Goal: Task Accomplishment & Management: Manage account settings

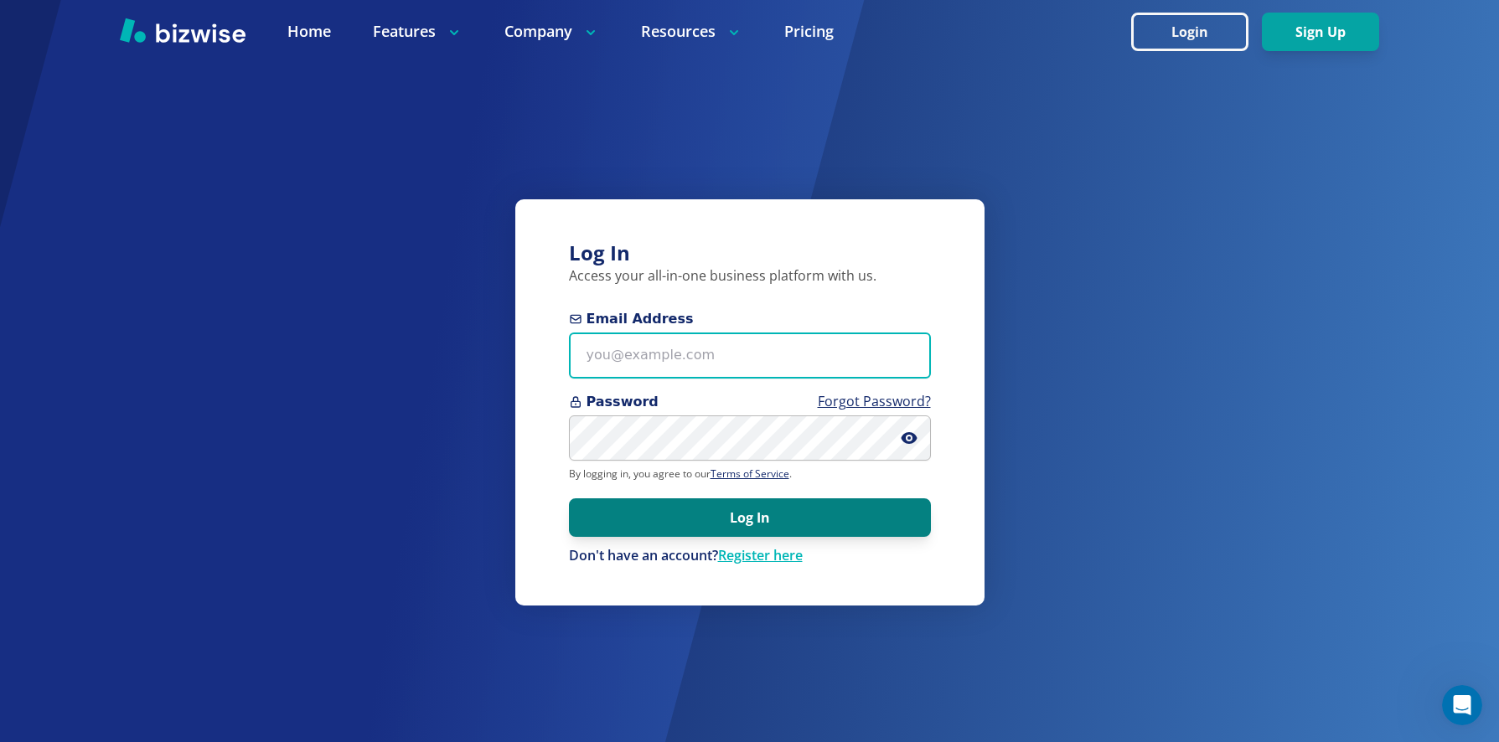
type input "omorilla@uniquestaffingprofessionals.com"
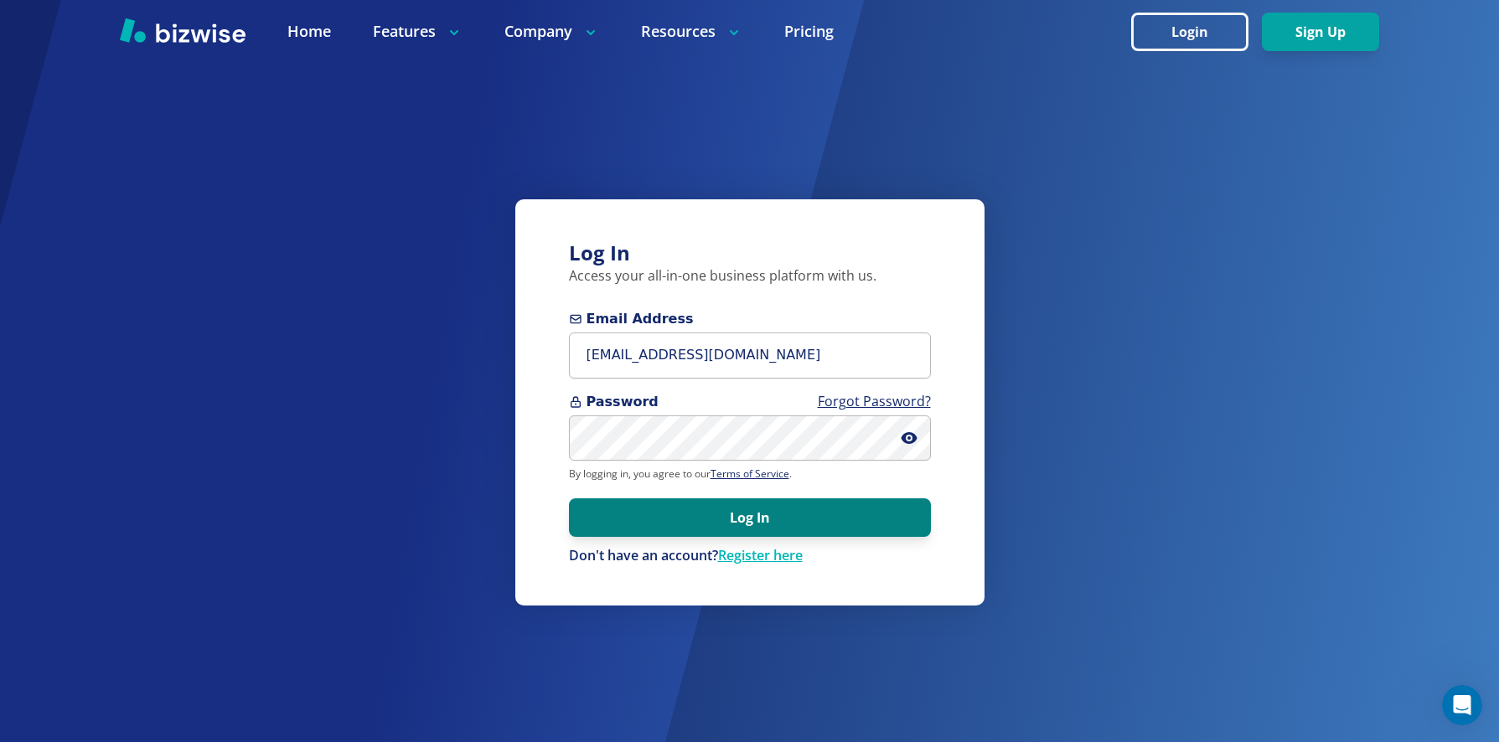
click at [781, 519] on button "Log In" at bounding box center [750, 517] width 362 height 39
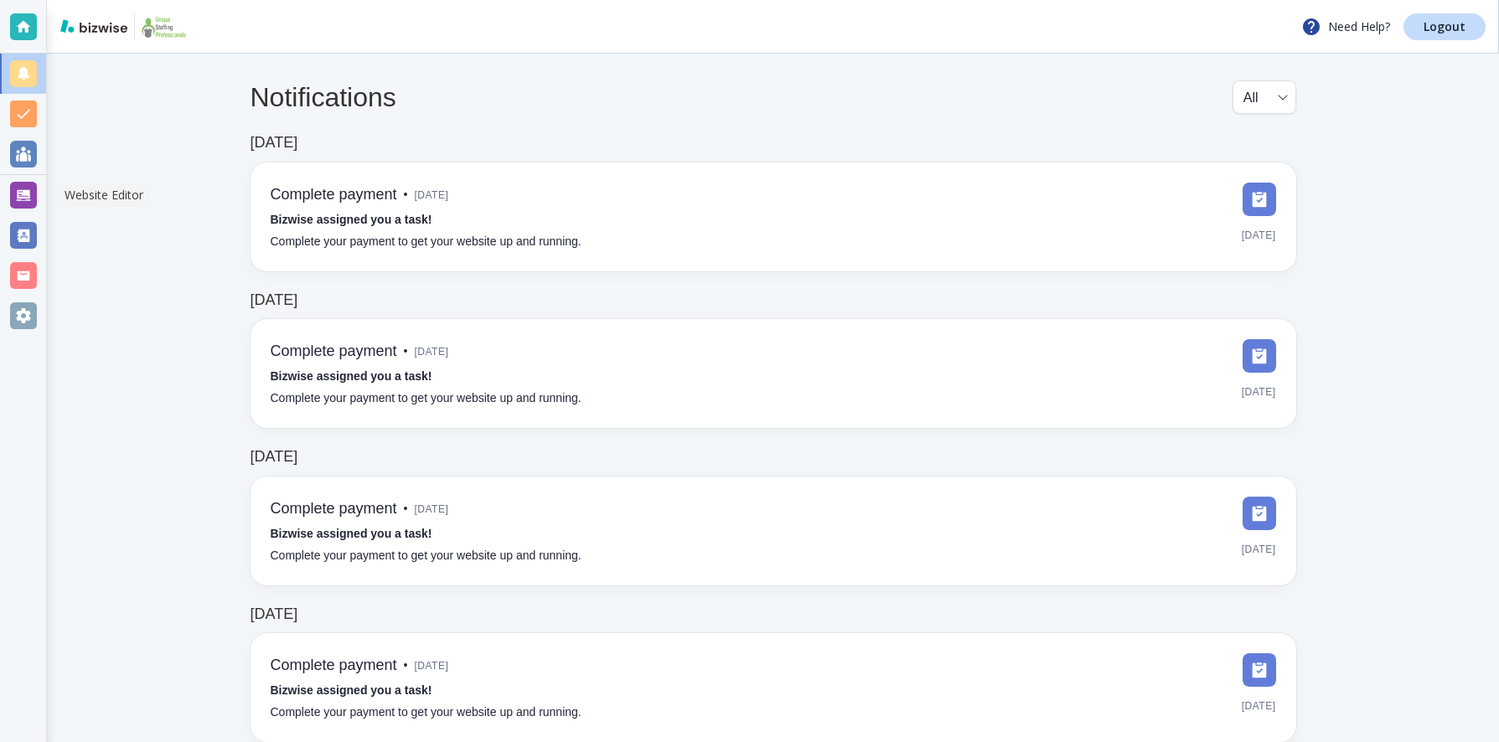
click at [28, 192] on div at bounding box center [23, 195] width 27 height 27
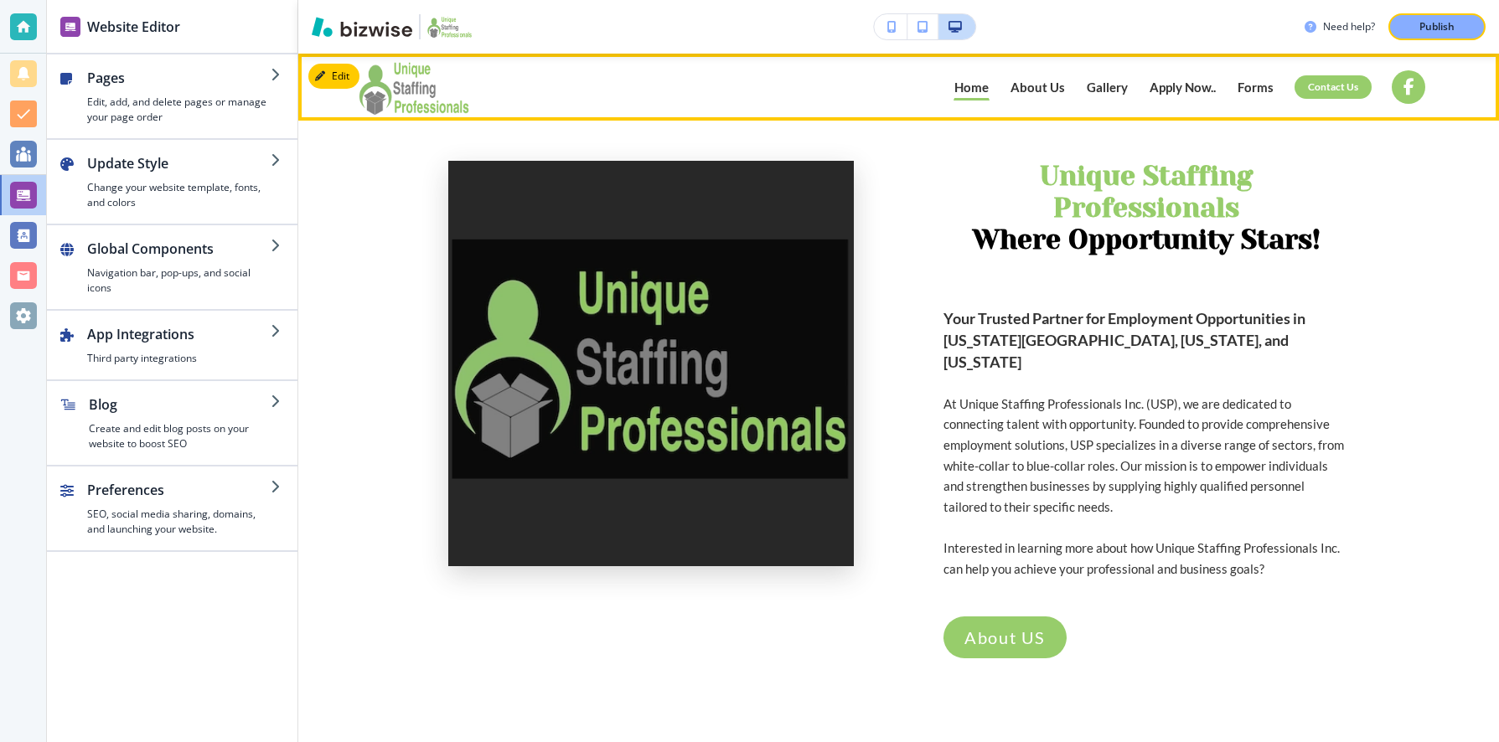
click at [1249, 86] on p "Forms" at bounding box center [1255, 87] width 36 height 13
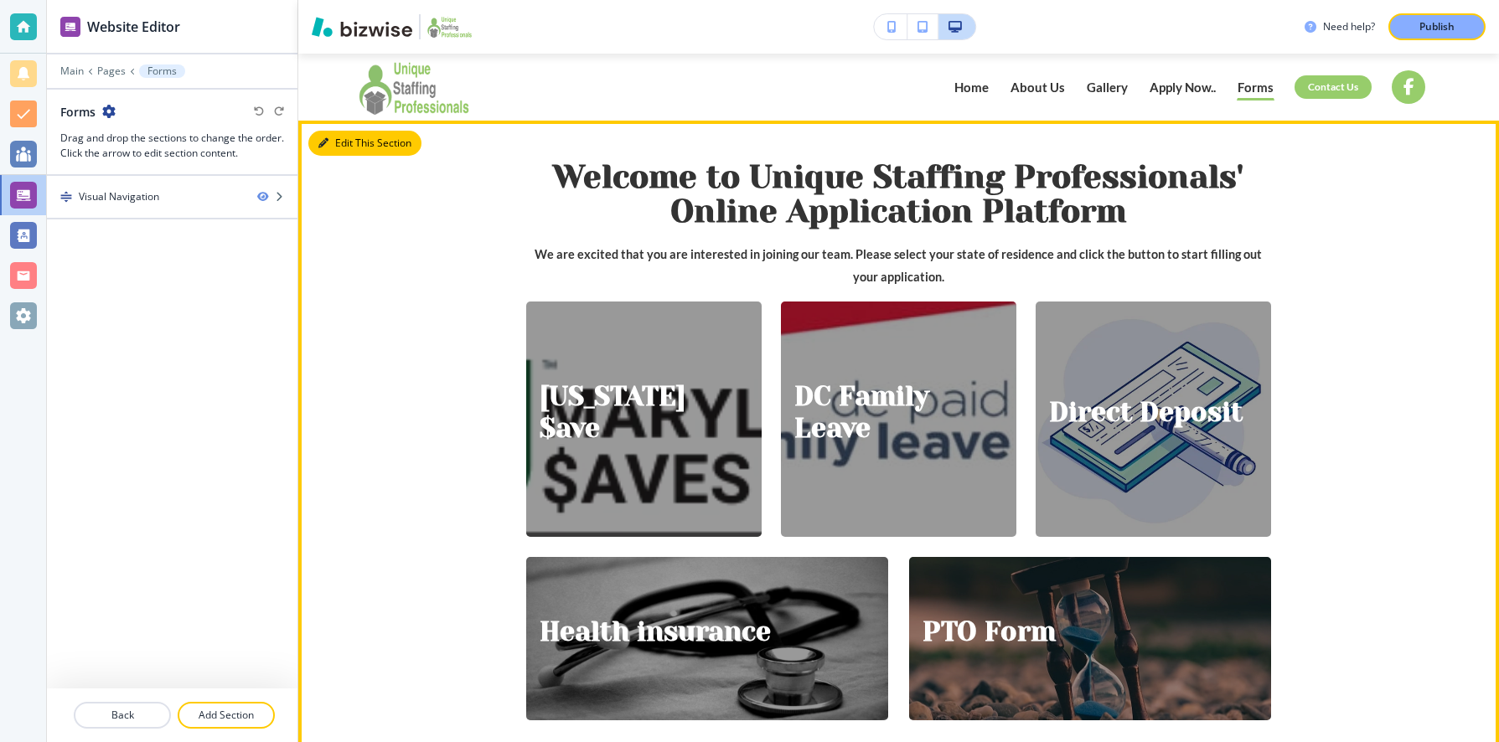
click at [358, 147] on button "Edit This Section" at bounding box center [364, 143] width 113 height 25
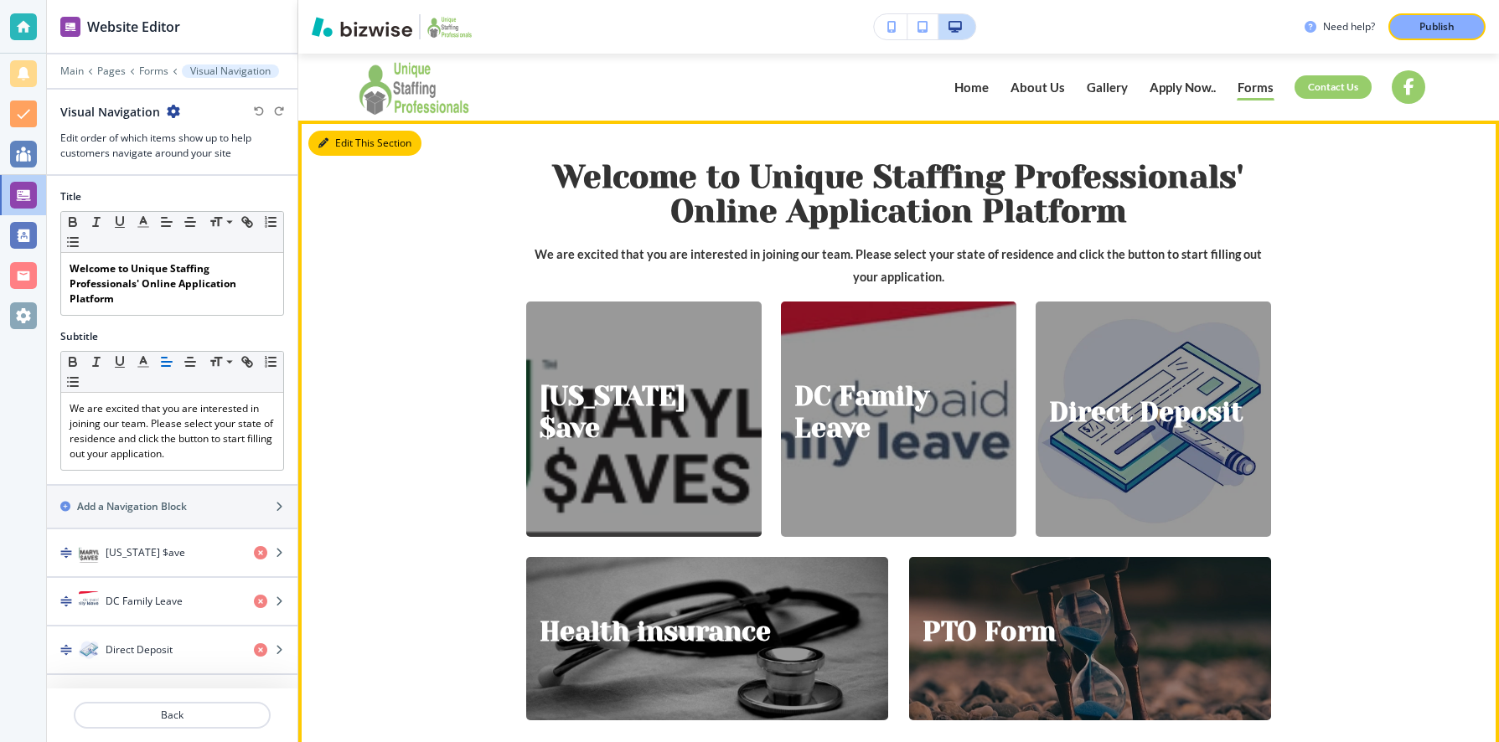
scroll to position [67, 0]
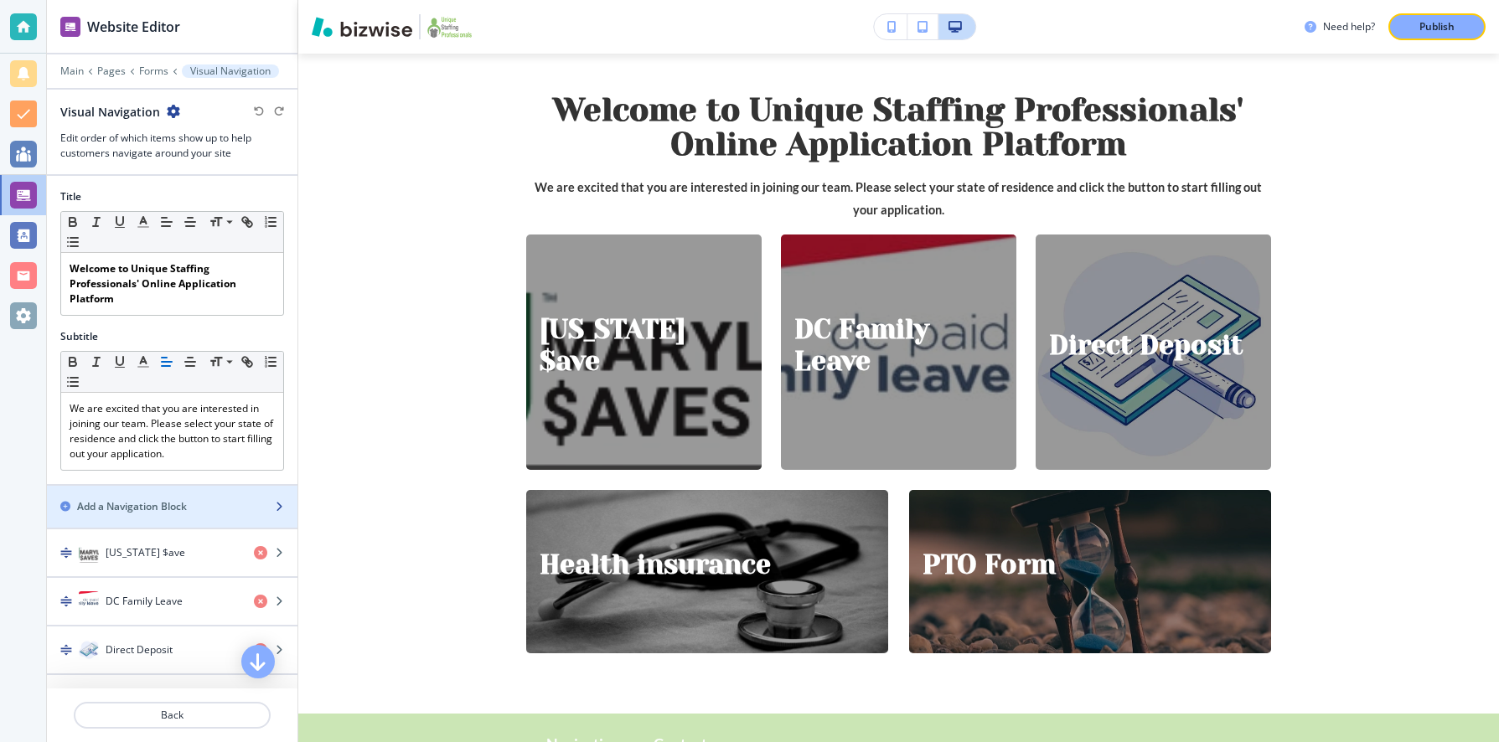
click at [188, 518] on div "button" at bounding box center [172, 520] width 250 height 13
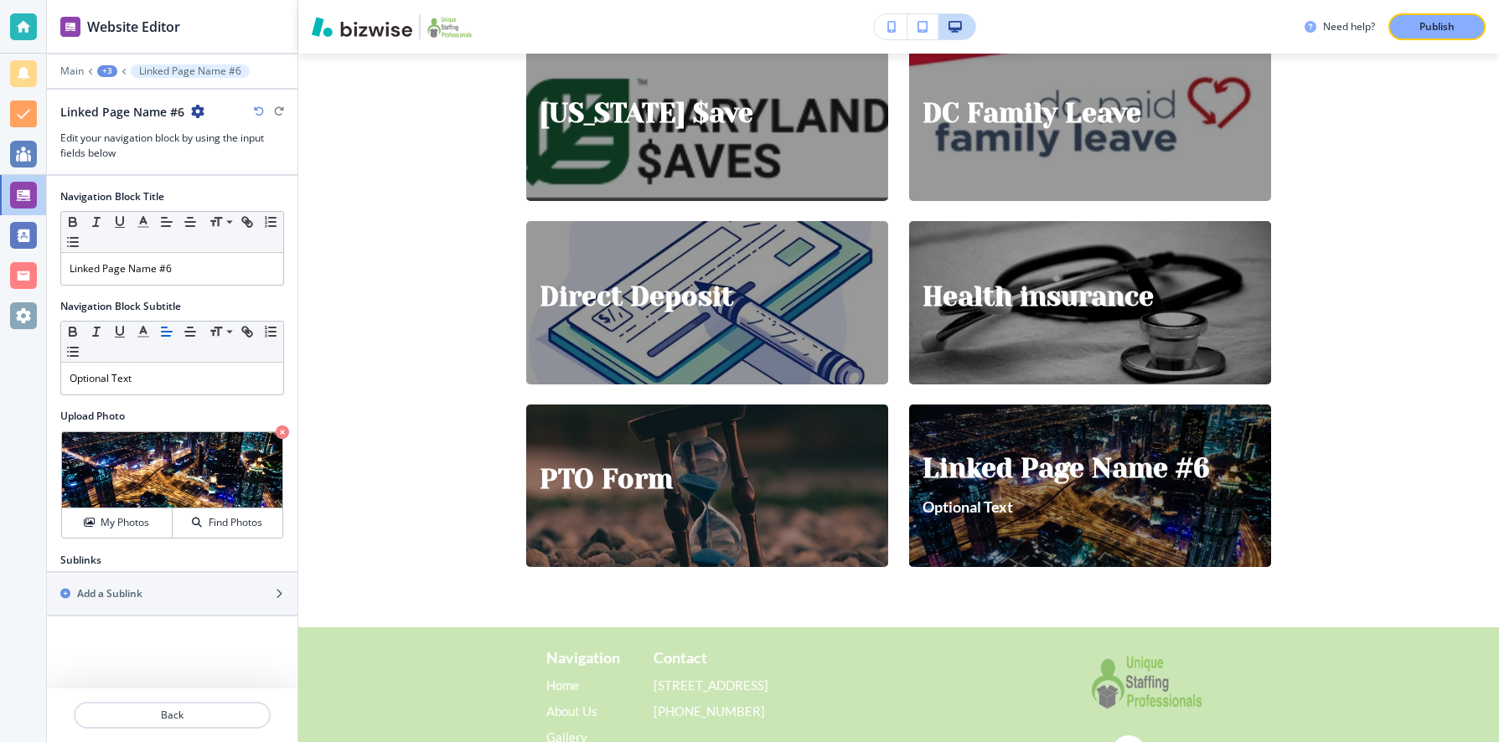
scroll to position [364, 0]
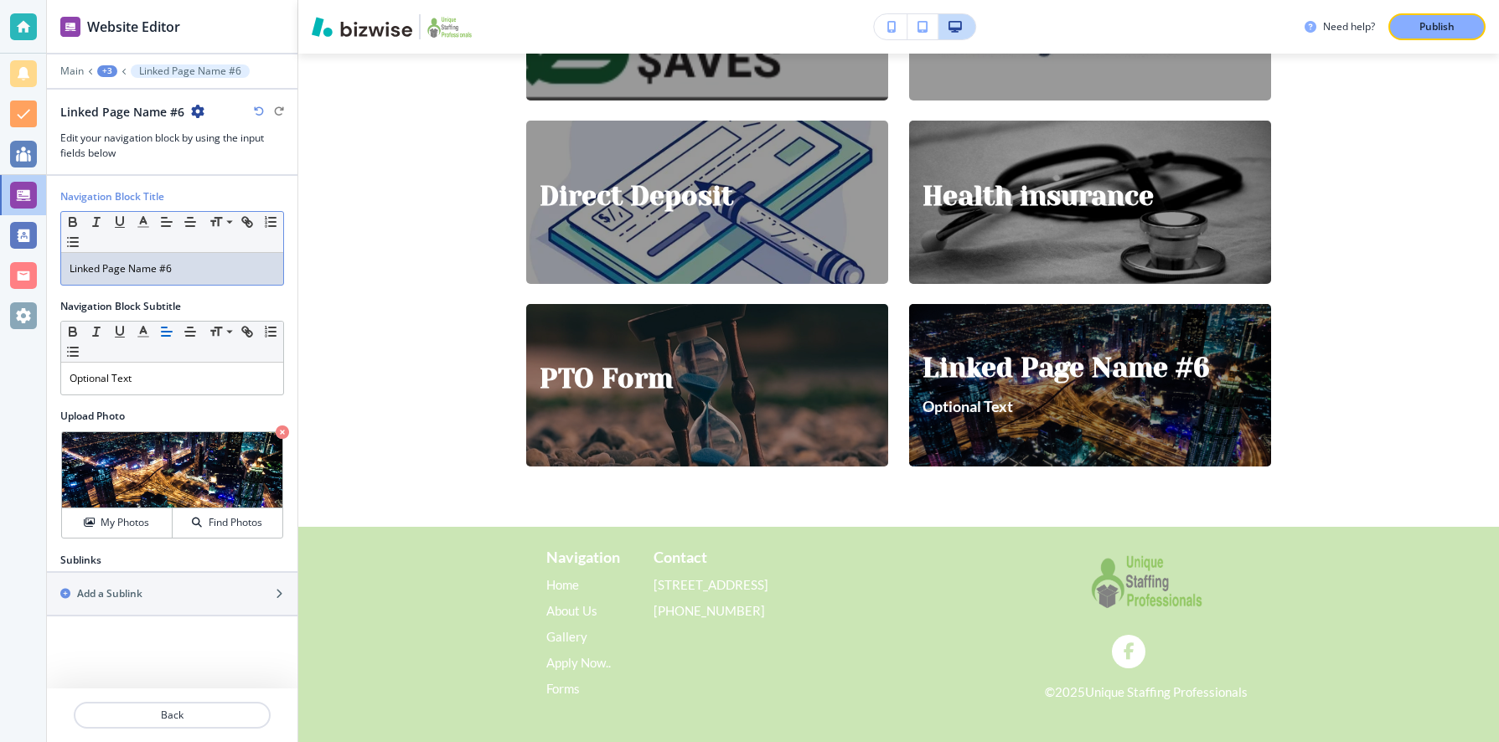
click at [164, 267] on p "Linked Page Name #6" at bounding box center [172, 268] width 205 height 15
click at [193, 270] on p "Linked Page Name #6" at bounding box center [172, 268] width 205 height 15
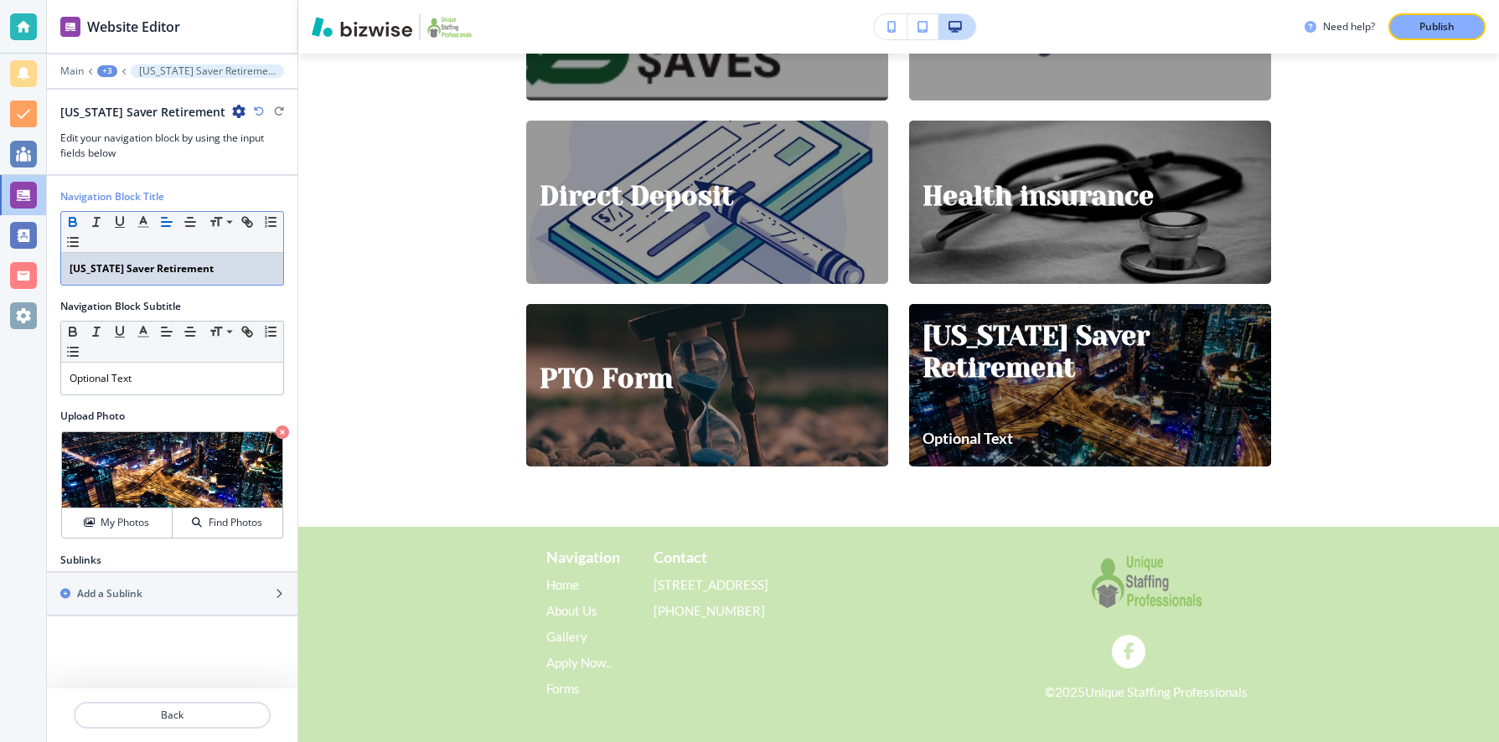
scroll to position [0, 0]
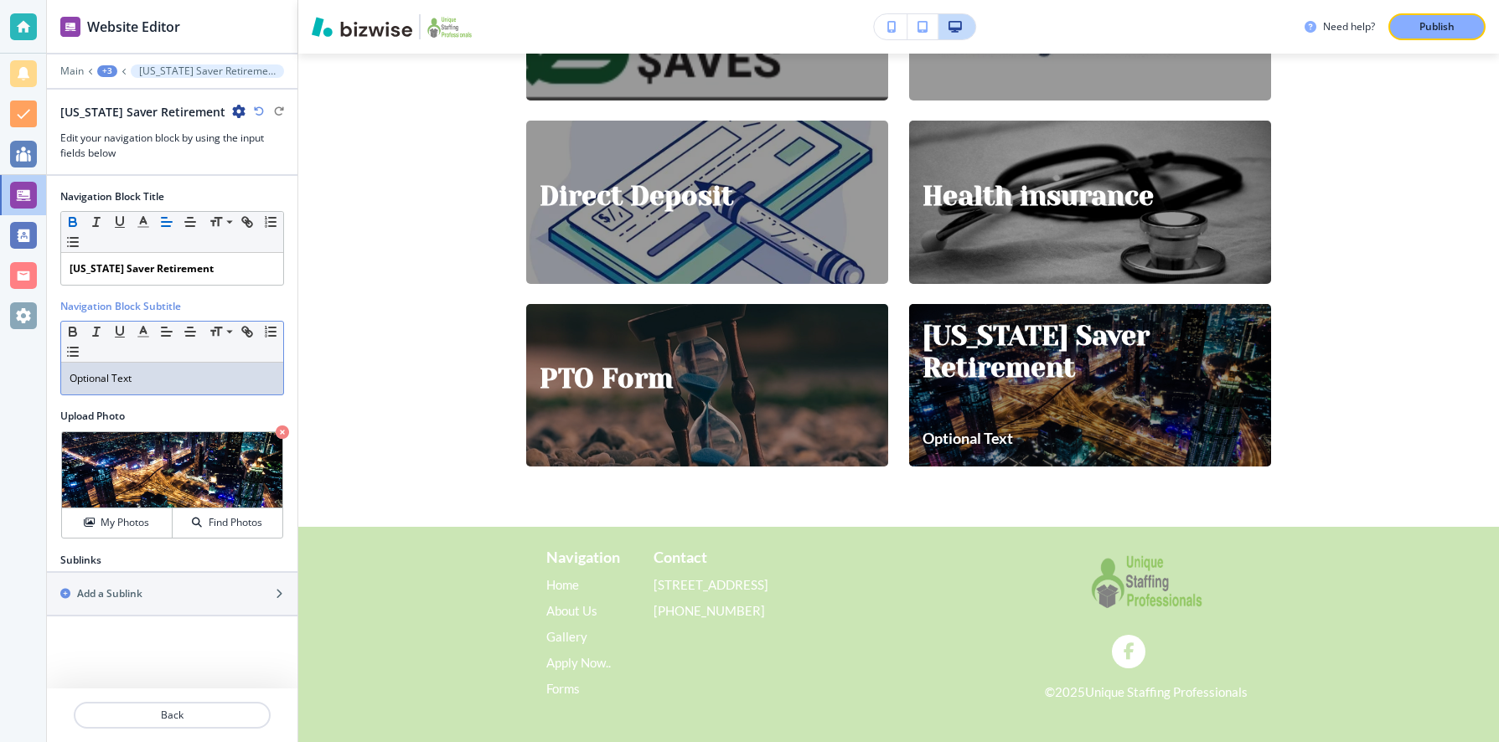
click at [168, 381] on p "Optional Text" at bounding box center [172, 378] width 205 height 15
drag, startPoint x: 170, startPoint y: 374, endPoint x: 51, endPoint y: 374, distance: 119.0
click at [51, 374] on div "Navigation Block Title Small Normal Large Huge [US_STATE] Saver Retirement Navi…" at bounding box center [172, 364] width 250 height 377
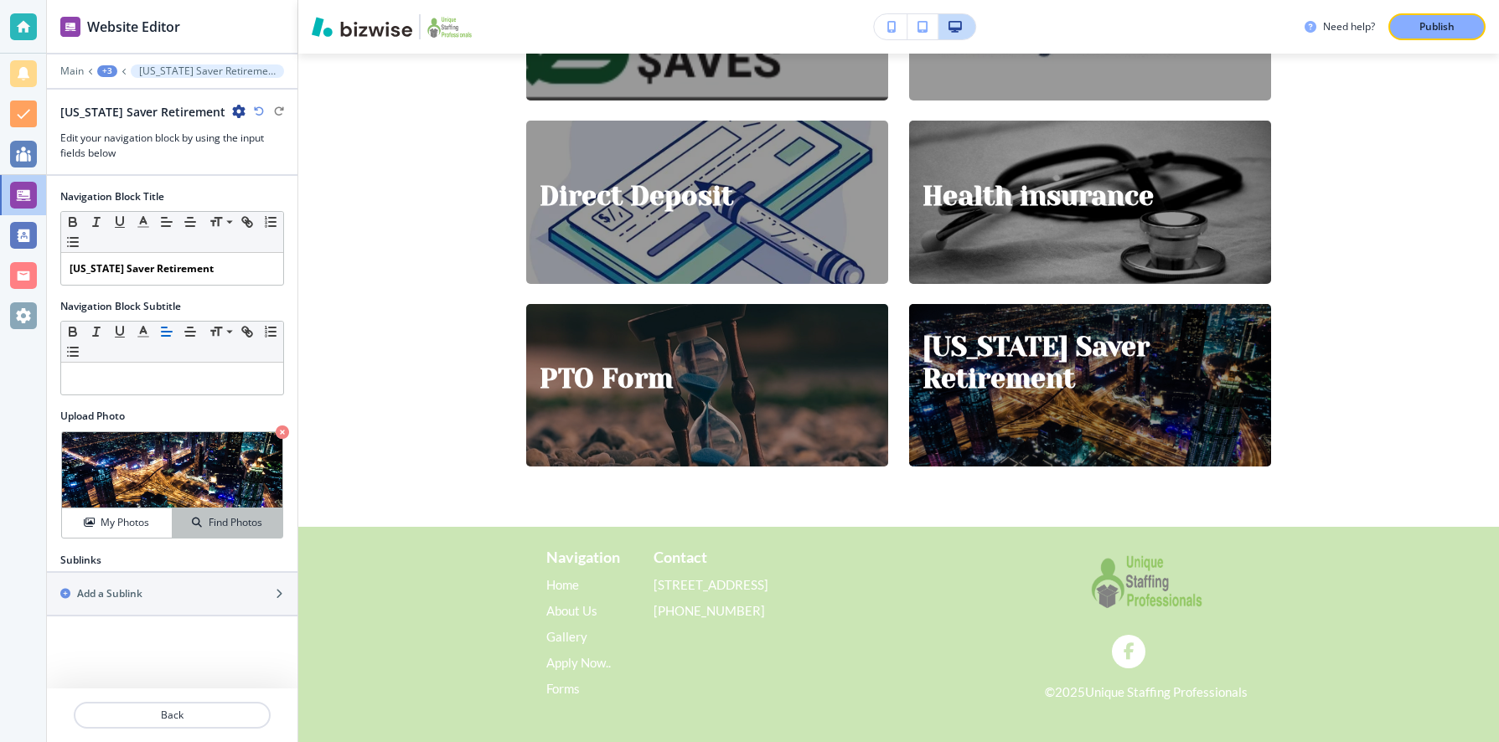
click at [218, 520] on h4 "Find Photos" at bounding box center [236, 522] width 54 height 15
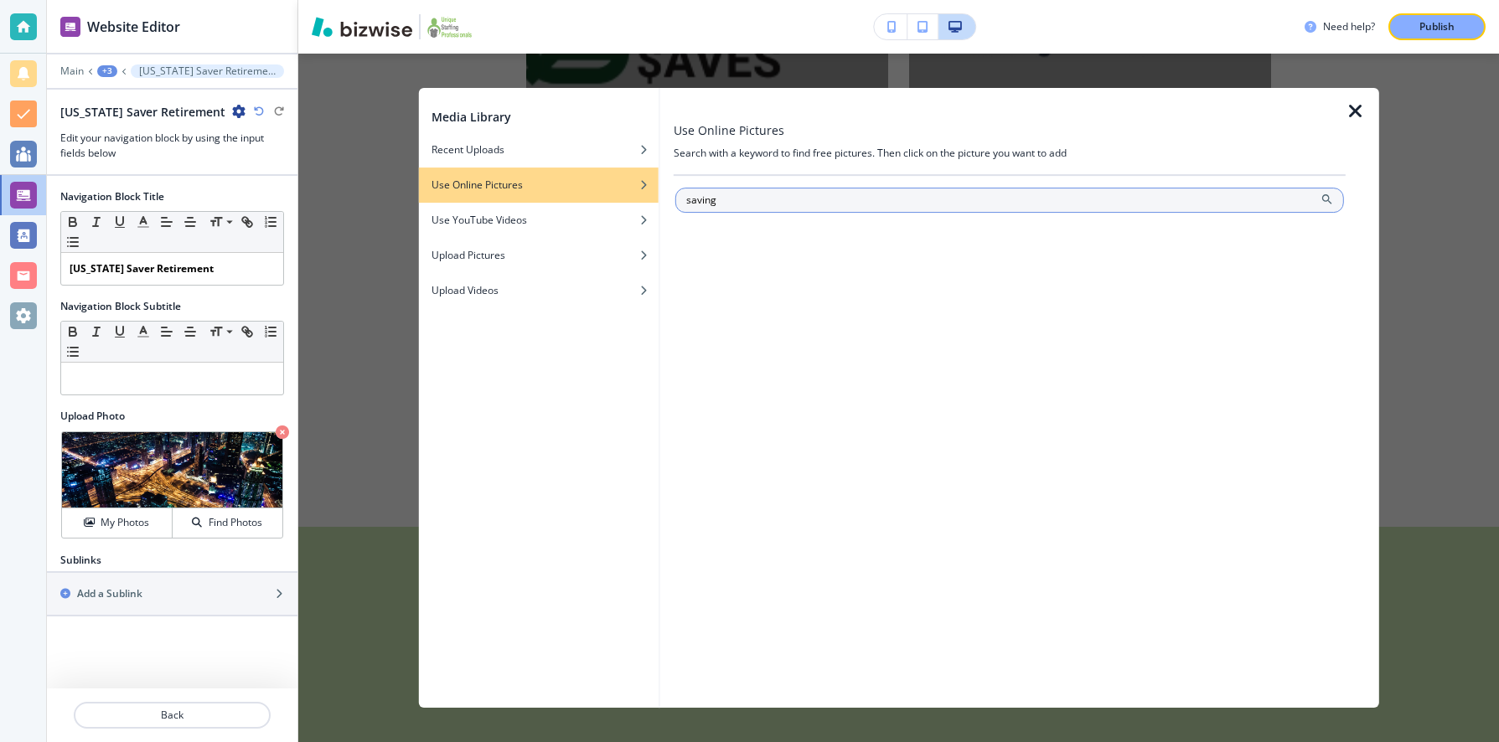
type input "saving"
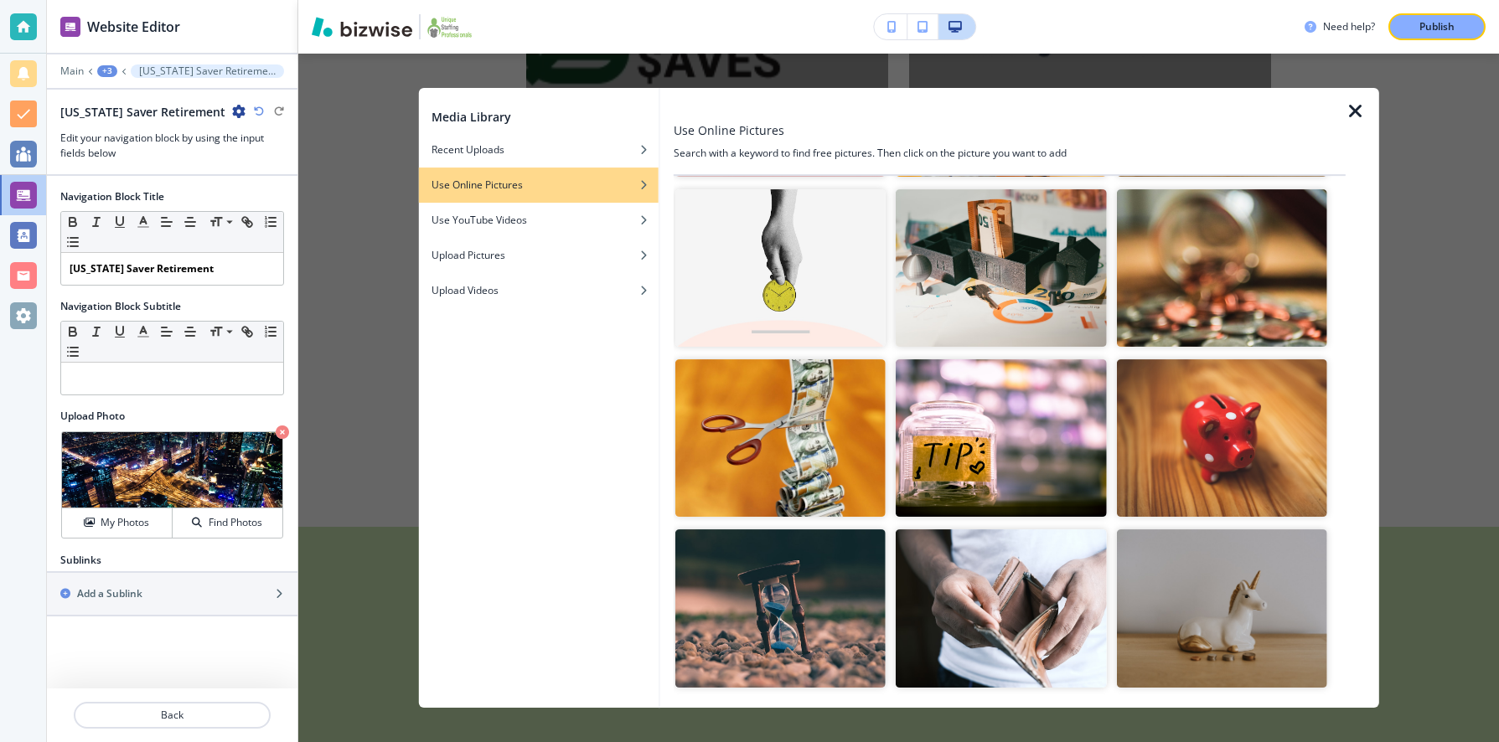
scroll to position [1422, 0]
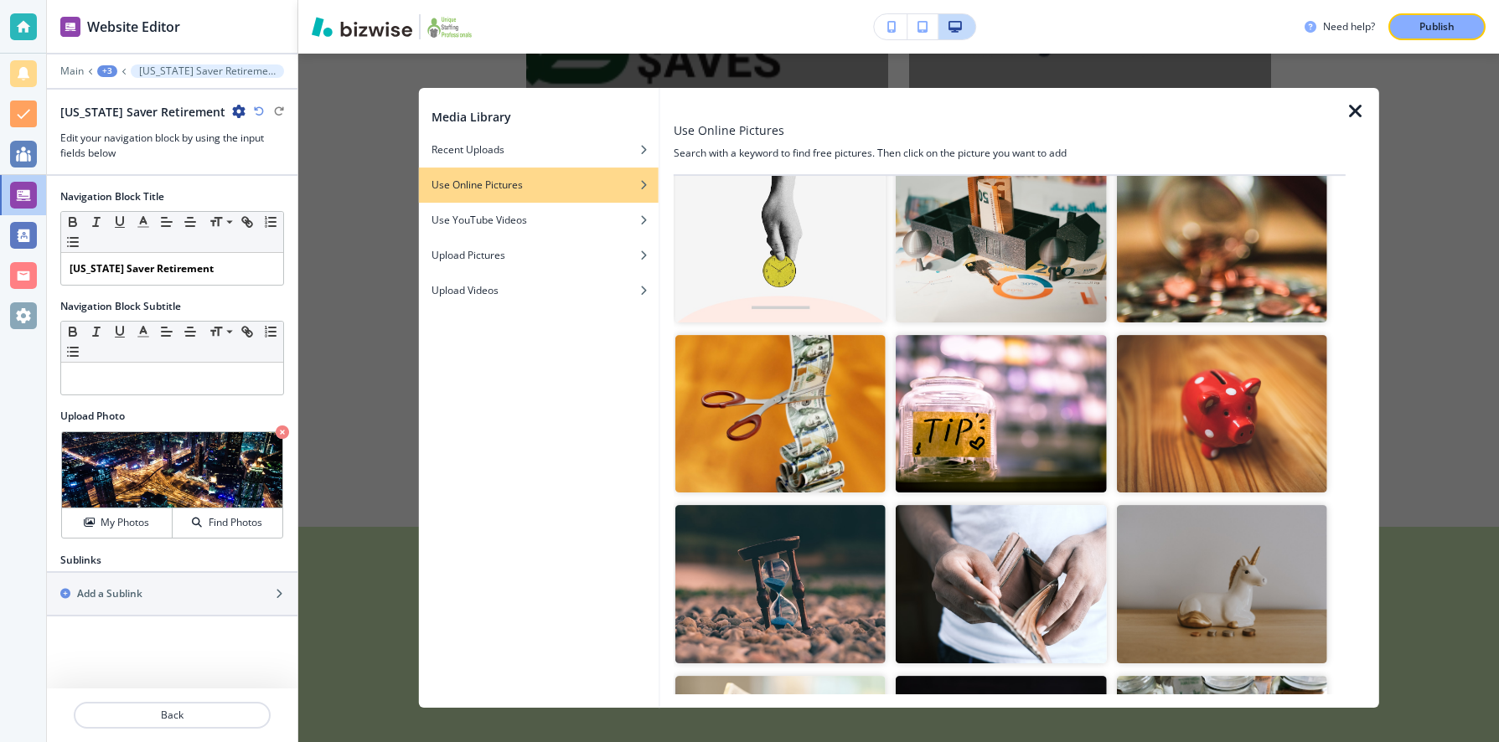
click at [759, 419] on img "button" at bounding box center [780, 413] width 210 height 157
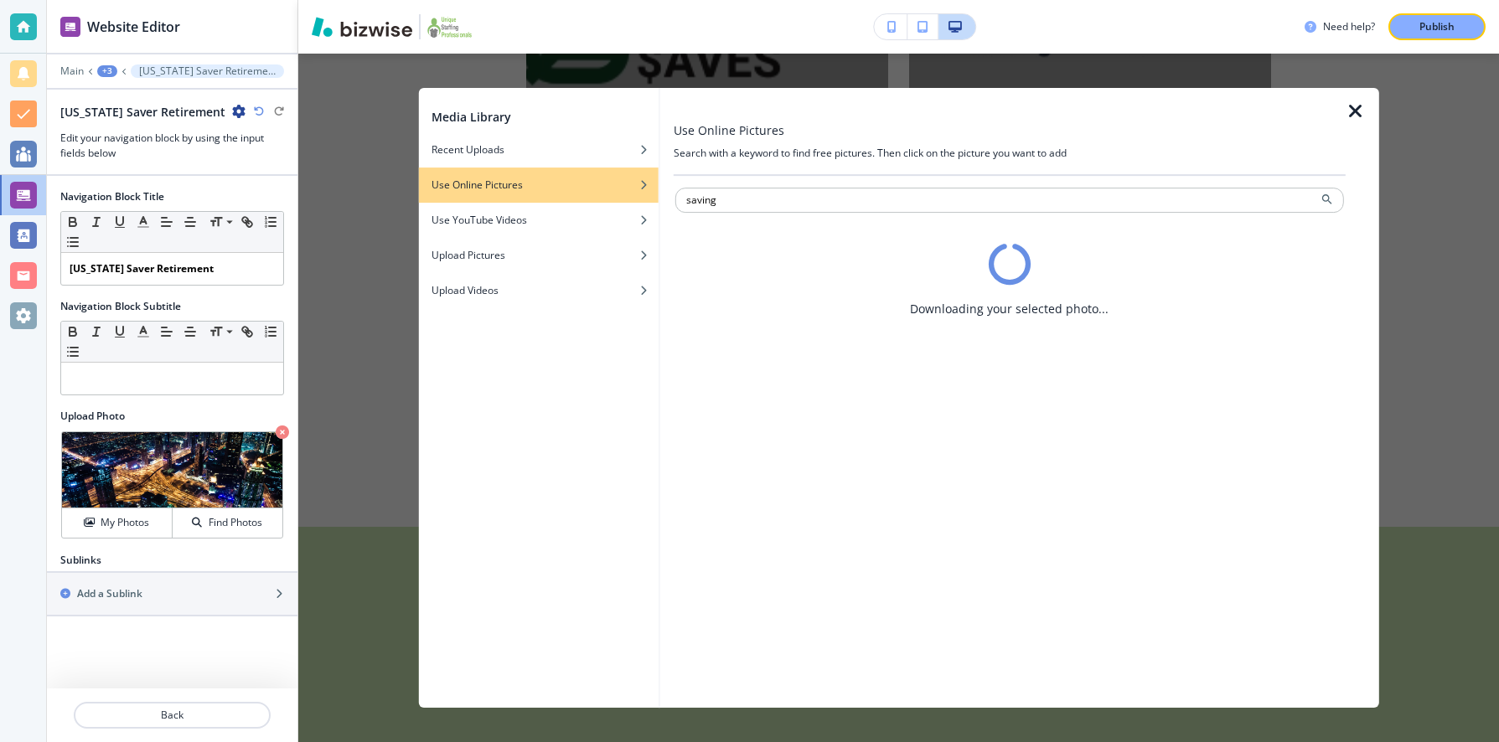
scroll to position [0, 0]
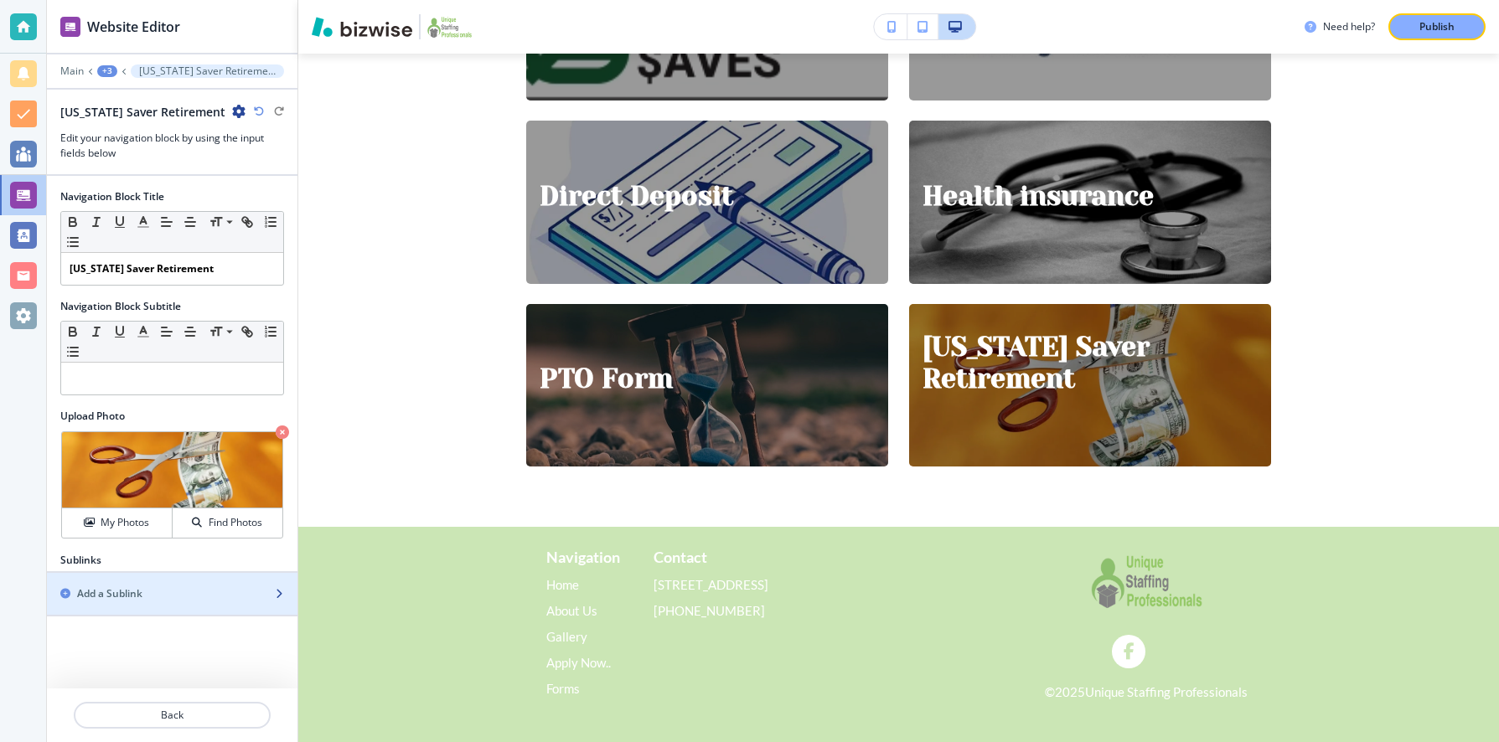
click at [157, 604] on div "button" at bounding box center [172, 607] width 250 height 13
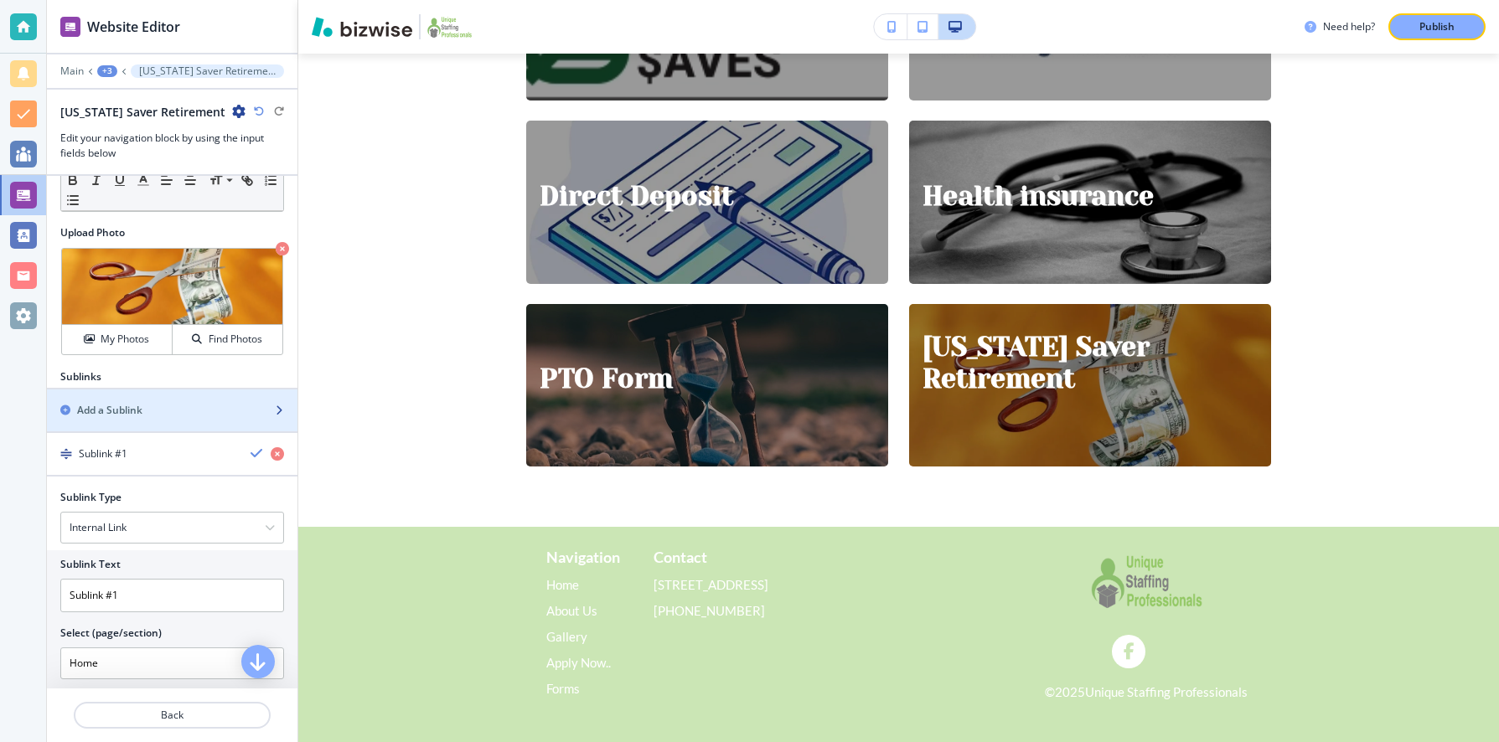
scroll to position [196, 0]
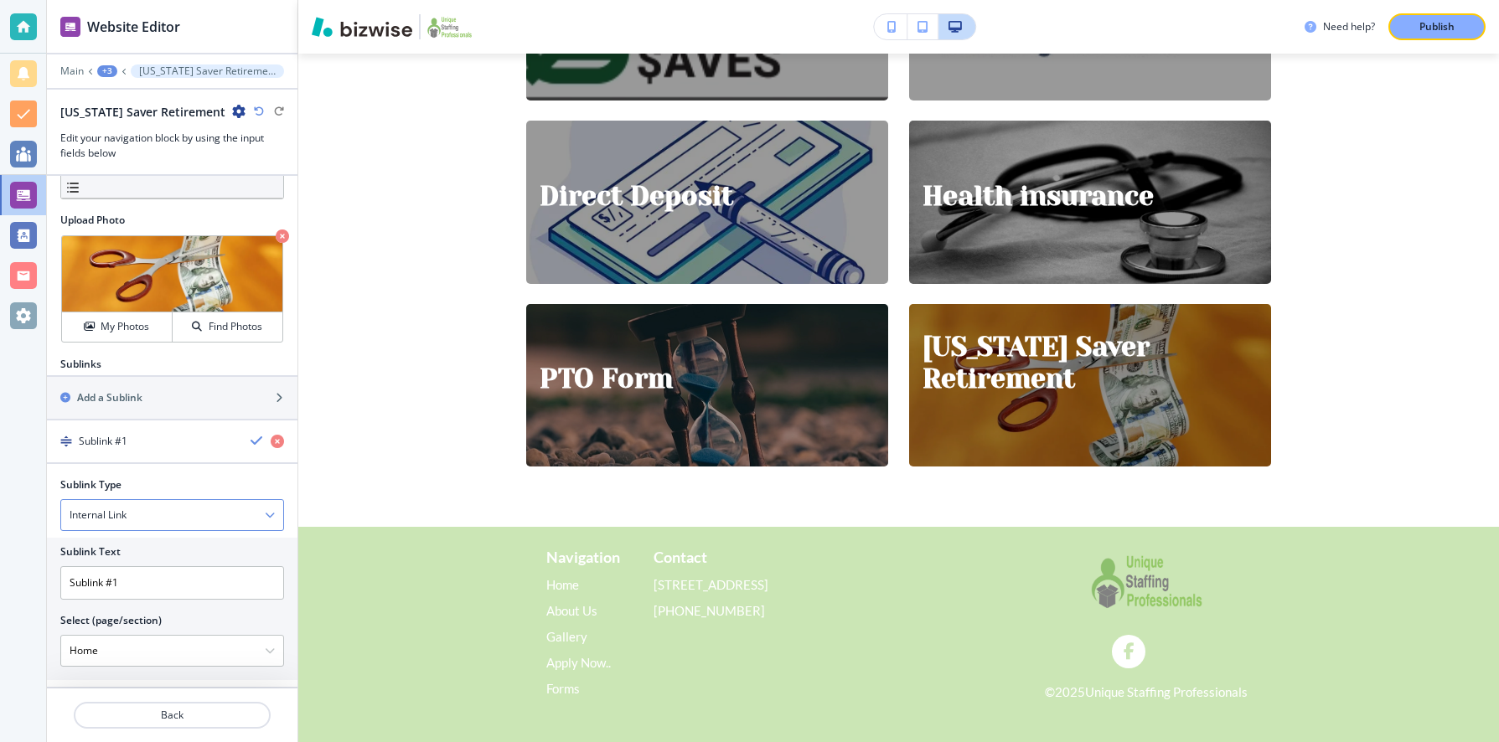
click at [172, 514] on div "Internal Link" at bounding box center [172, 515] width 222 height 30
click at [161, 546] on h4 "External Link" at bounding box center [172, 544] width 205 height 15
click at [152, 646] on input "text" at bounding box center [172, 652] width 224 height 34
paste input "[URL][DOMAIN_NAME]"
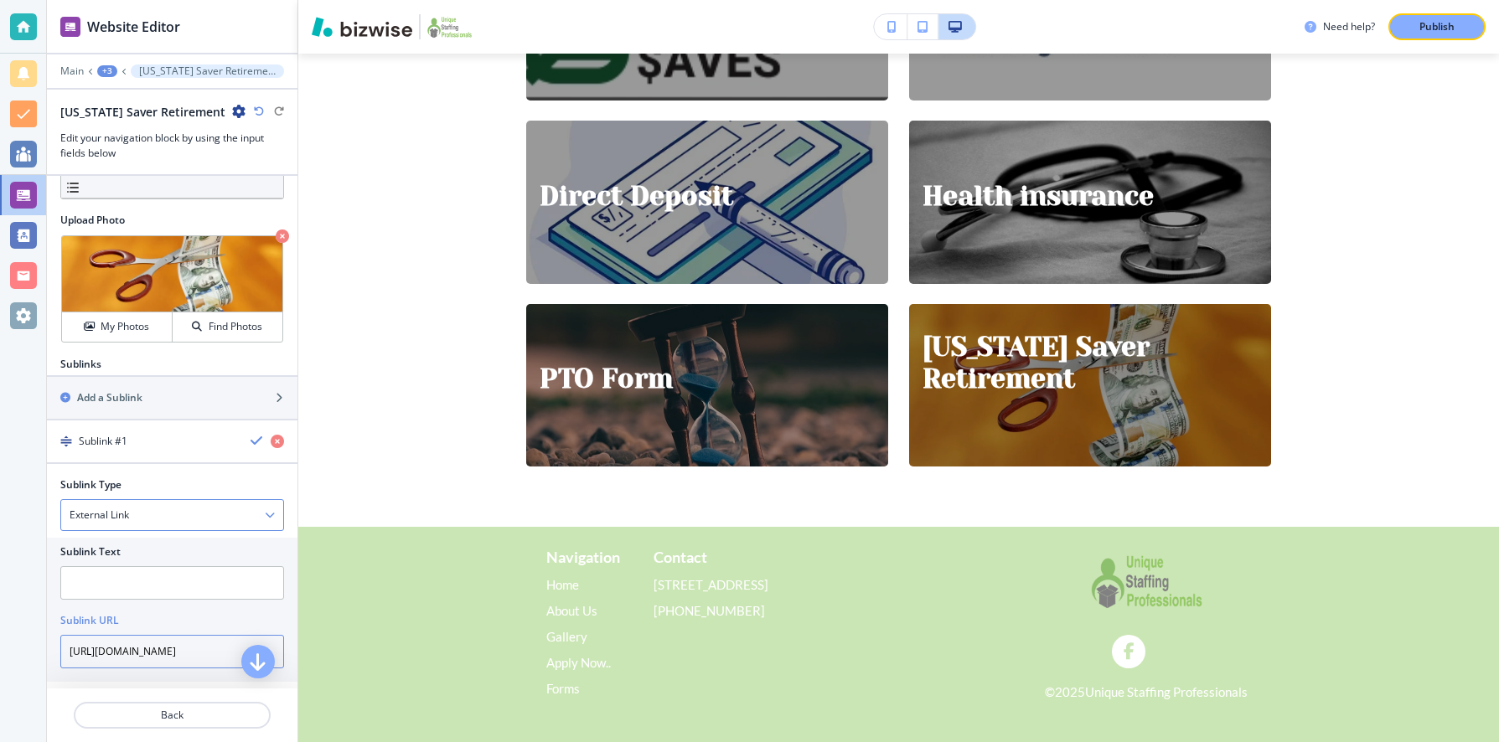
scroll to position [218, 0]
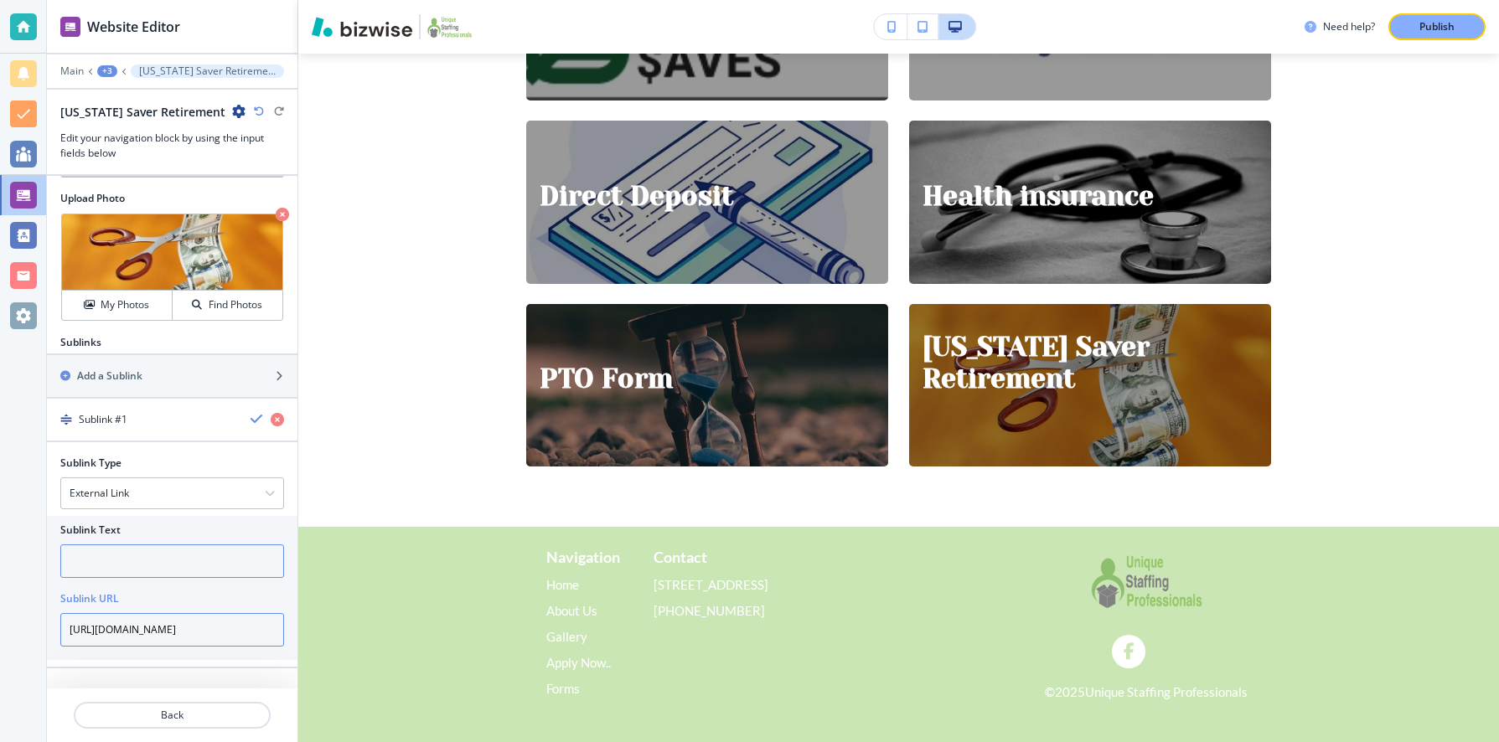
type input "[URL][DOMAIN_NAME]"
click at [134, 561] on input "text" at bounding box center [172, 562] width 224 height 34
type input "S"
type input "Español"
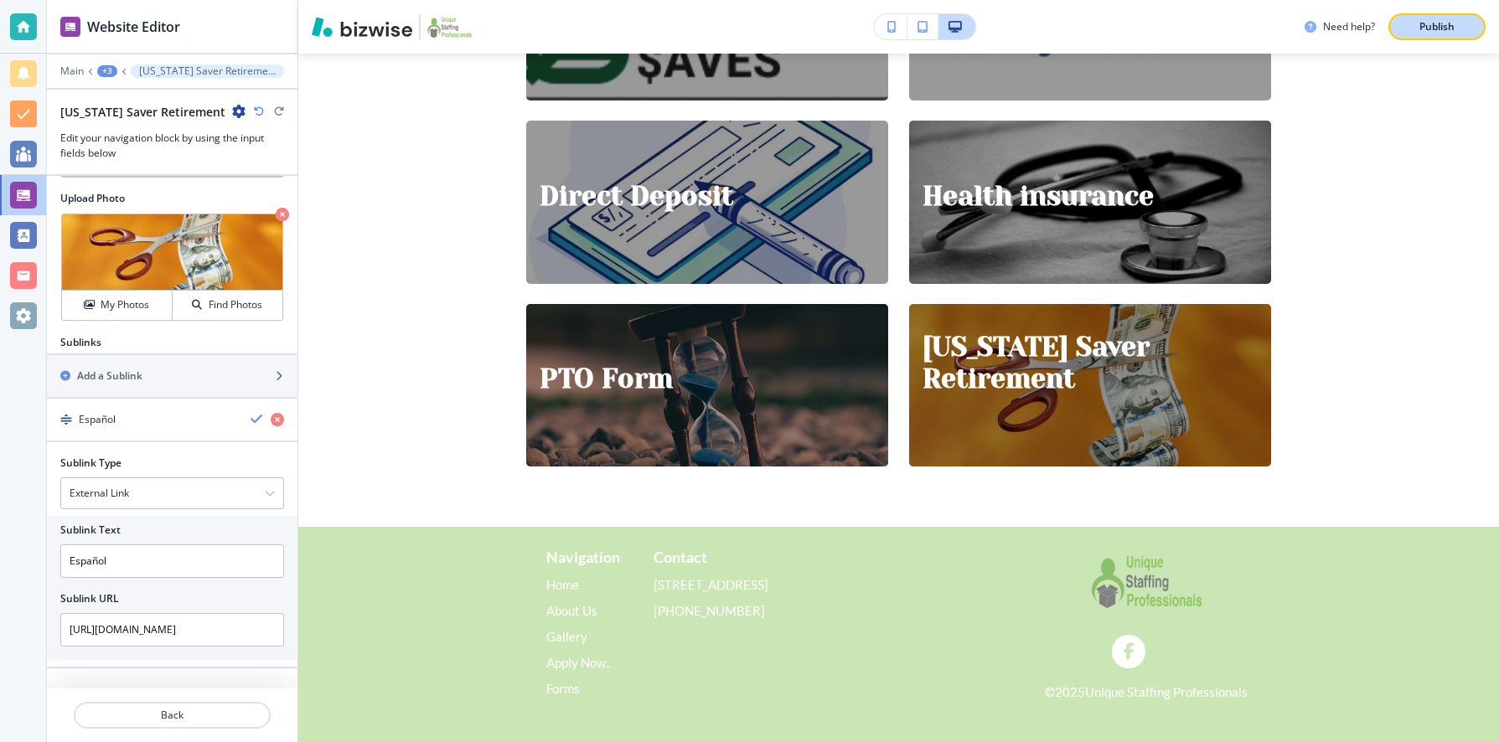
click at [1435, 22] on p "Publish" at bounding box center [1436, 26] width 35 height 15
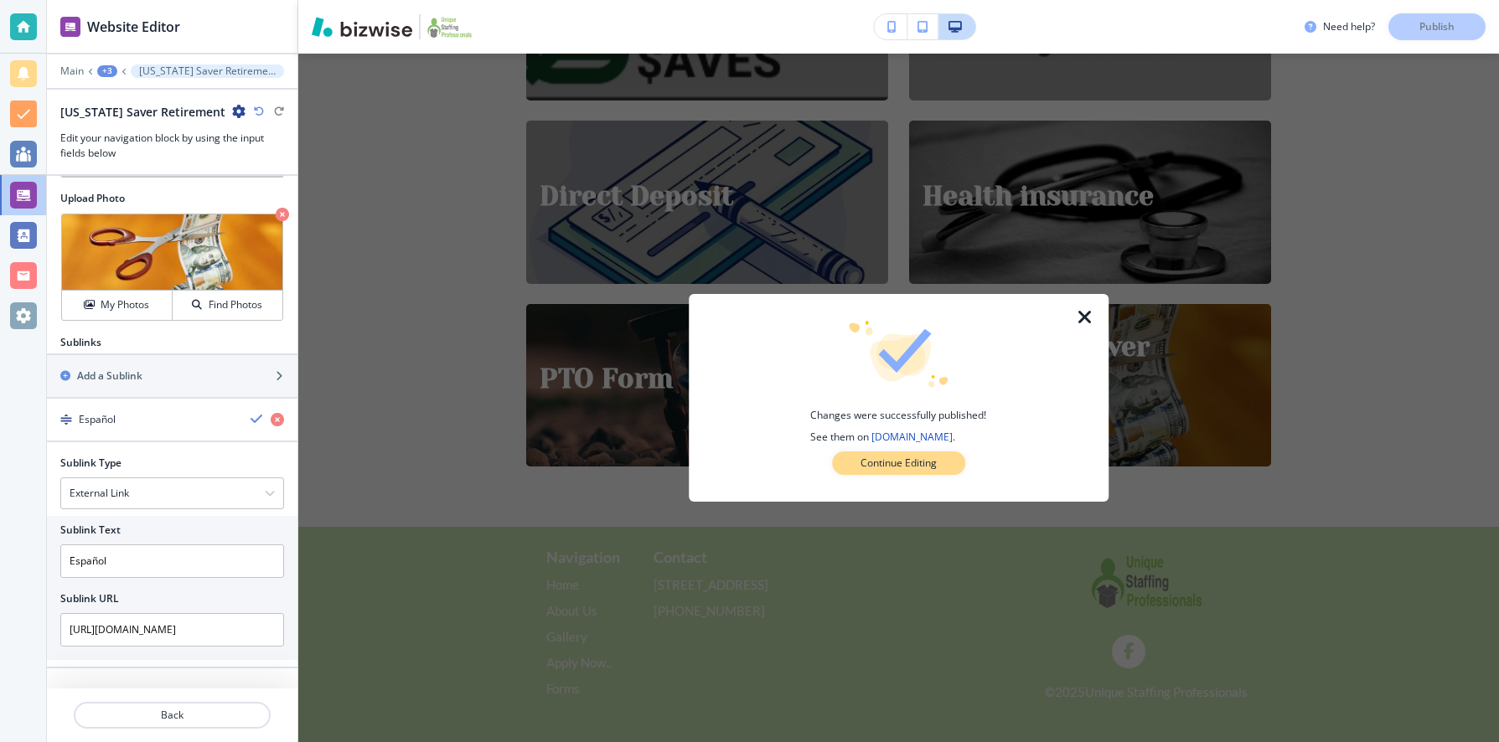
click at [892, 472] on button "Continue Editing" at bounding box center [898, 463] width 133 height 23
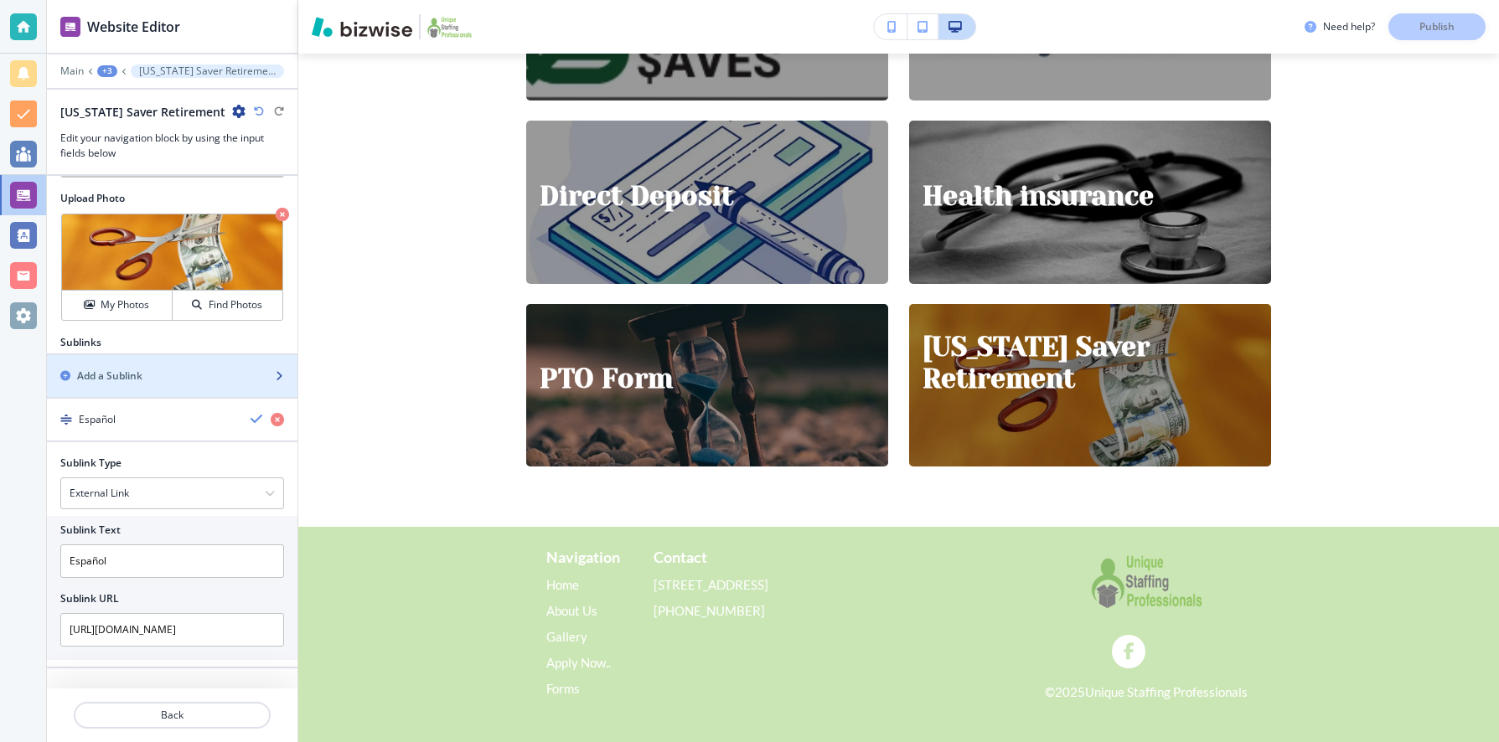
click at [94, 378] on h2 "Add a Sublink" at bounding box center [109, 376] width 65 height 15
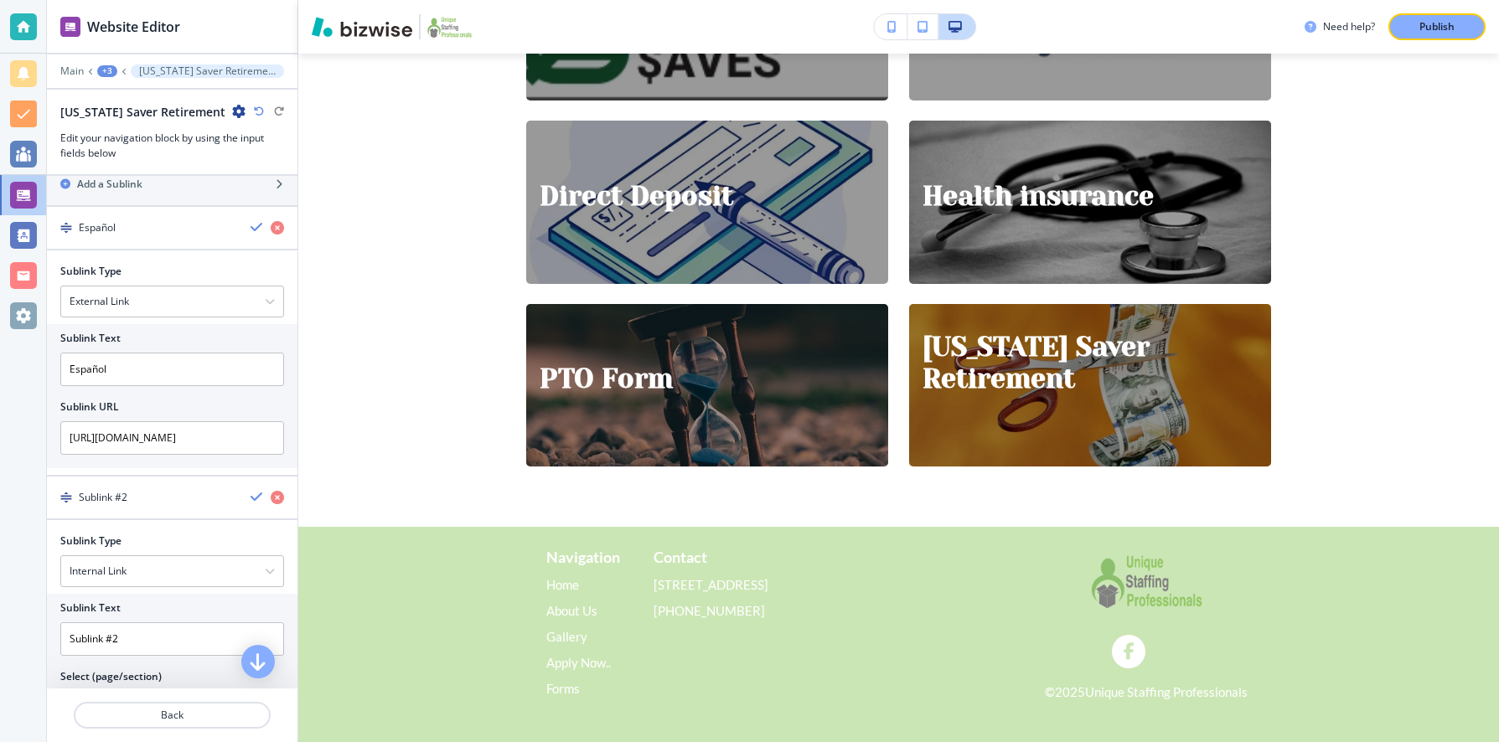
scroll to position [486, 0]
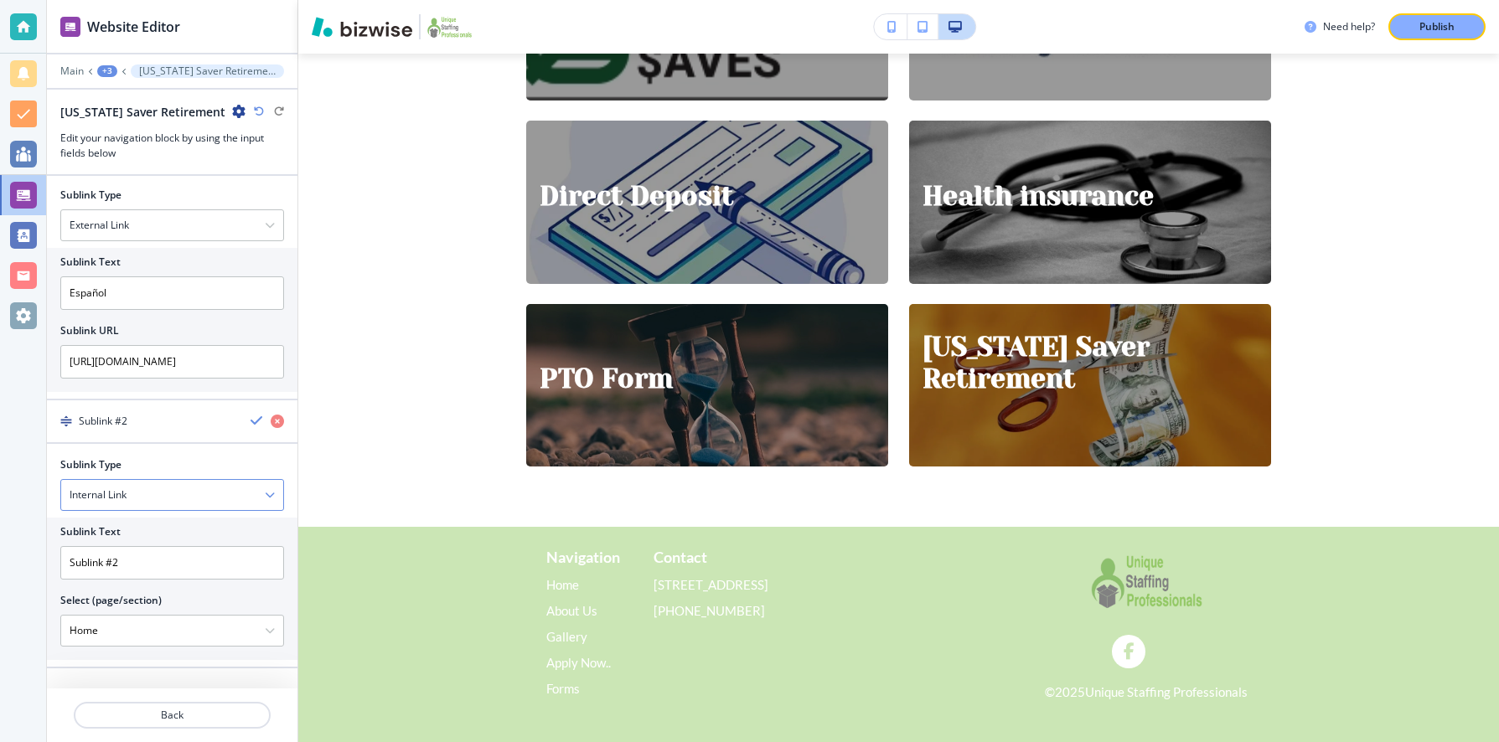
click at [151, 497] on div "Internal Link" at bounding box center [172, 495] width 222 height 30
click at [140, 528] on h4 "External Link" at bounding box center [172, 524] width 205 height 15
click at [203, 630] on input "text" at bounding box center [172, 632] width 224 height 34
click at [201, 632] on input "text" at bounding box center [172, 632] width 224 height 34
paste input "[URL][DOMAIN_NAME]"
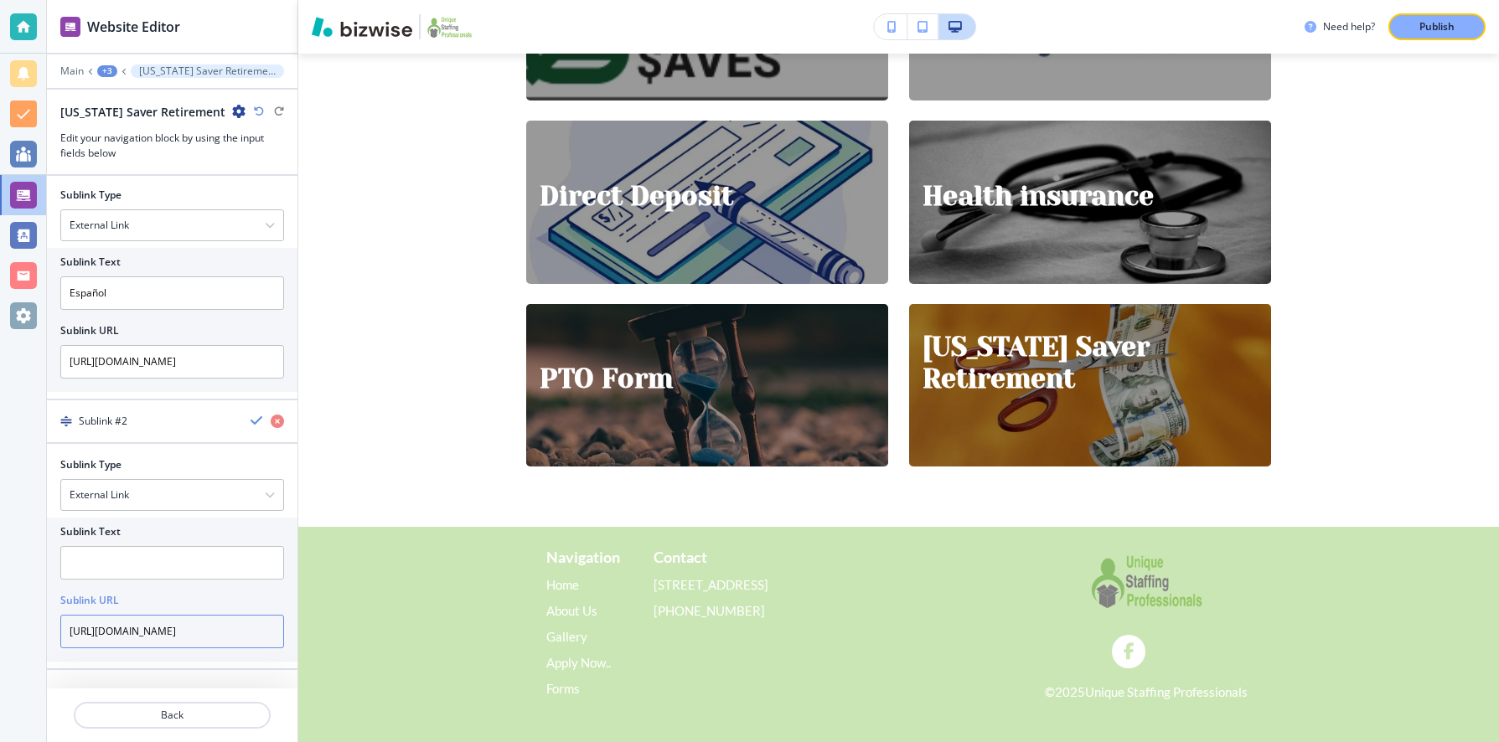
scroll to position [0, 578]
type input "[URL][DOMAIN_NAME]"
click at [124, 555] on input "text" at bounding box center [172, 563] width 224 height 34
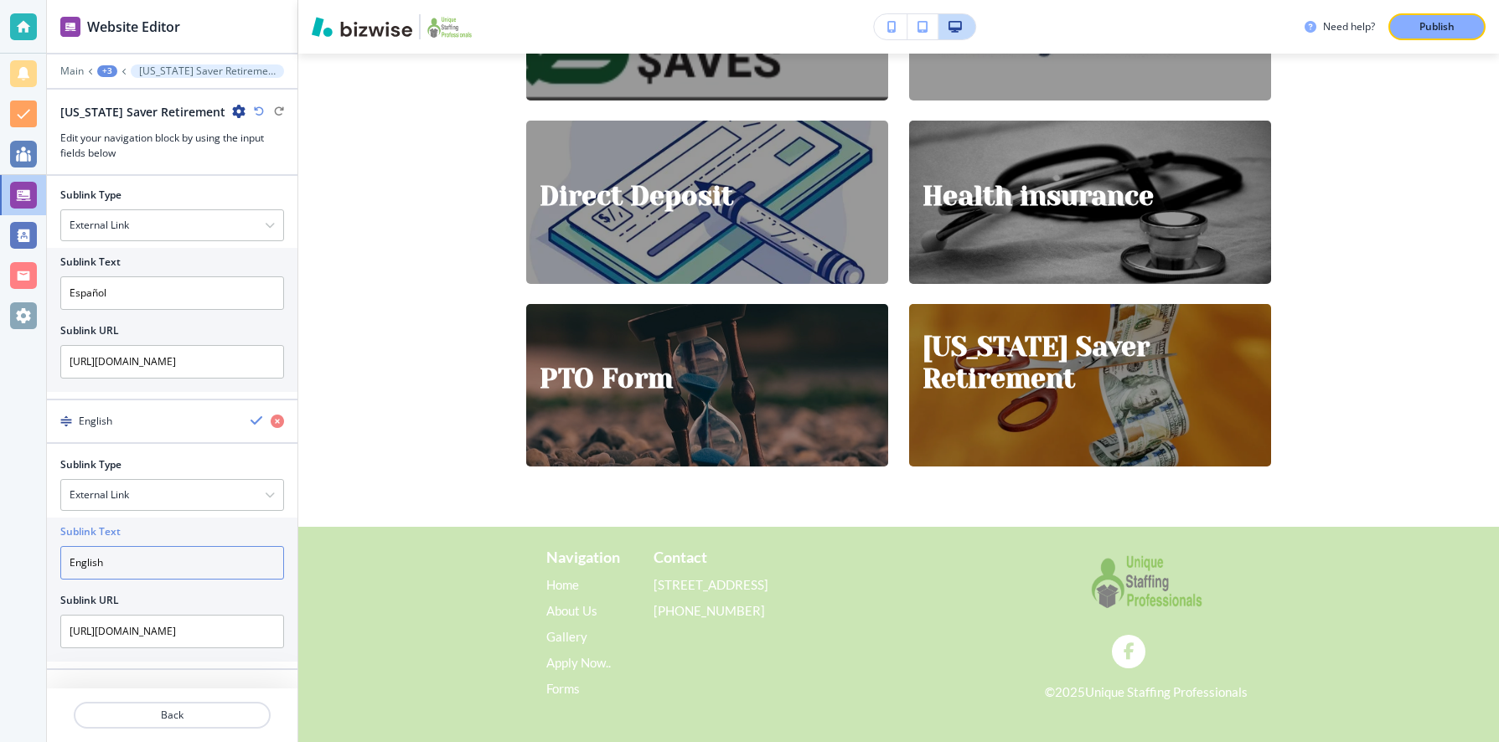
scroll to position [487, 0]
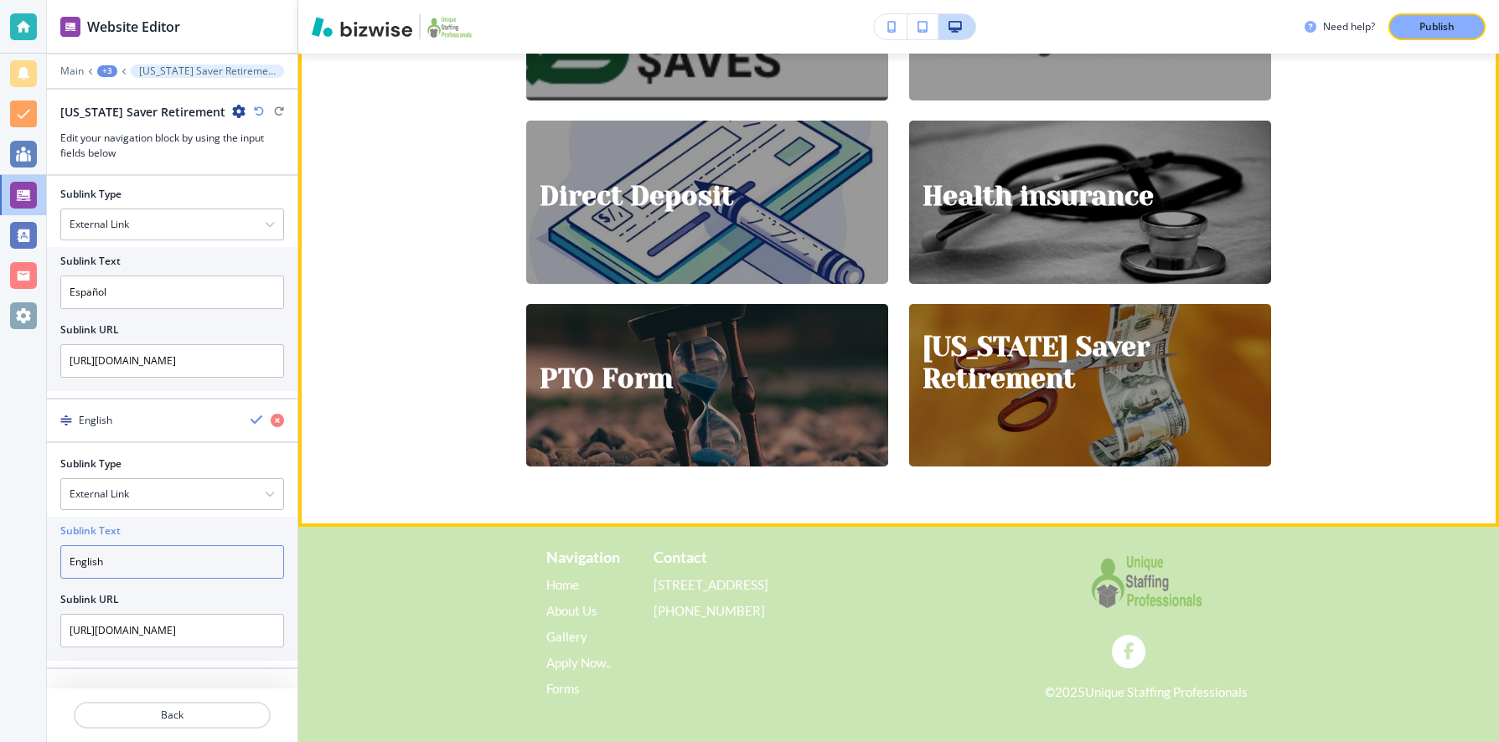
type input "English"
click at [637, 497] on section "Welcome to Unique Staffing Professionals' Online Application Platform We are ex…" at bounding box center [898, 142] width 744 height 770
